Goal: Task Accomplishment & Management: Manage account settings

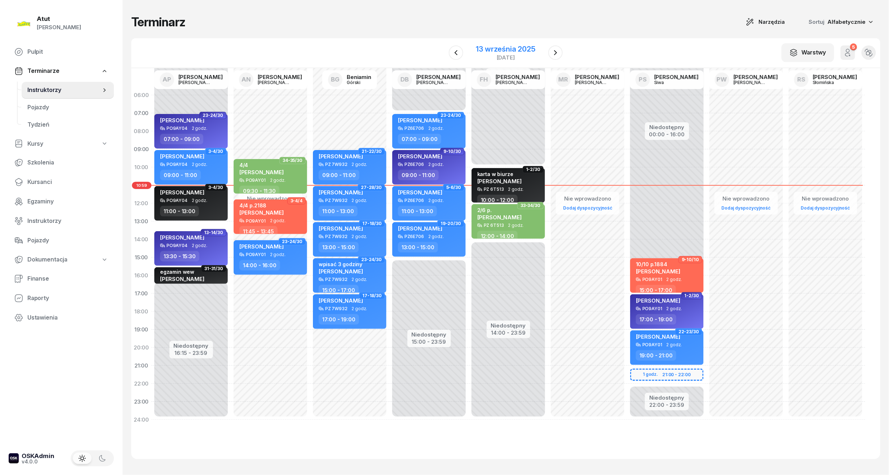
click at [507, 51] on div "13 września 2025" at bounding box center [505, 48] width 59 height 7
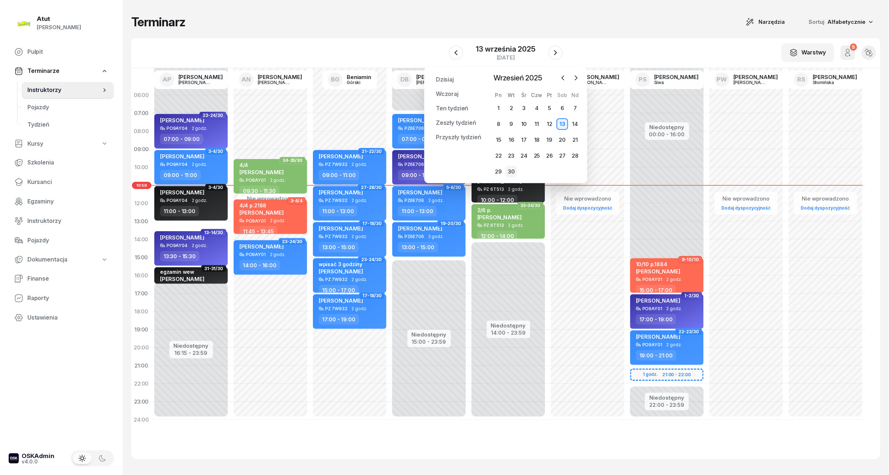
click at [511, 170] on div "30" at bounding box center [511, 172] width 12 height 12
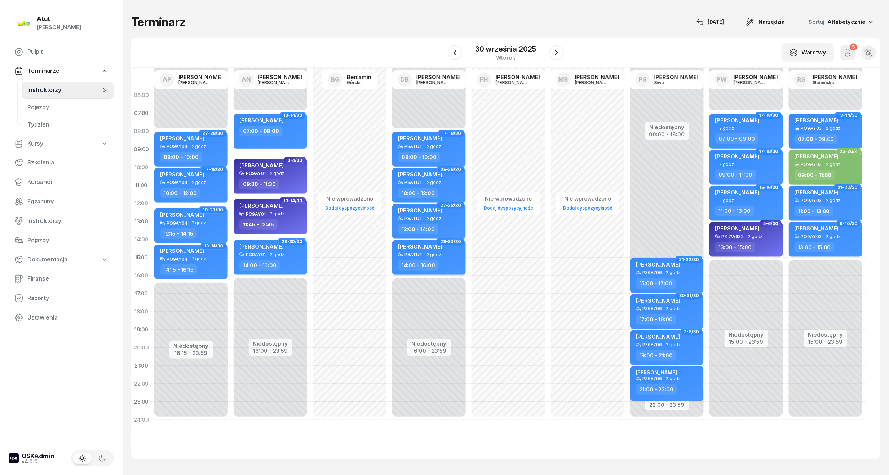
click at [430, 246] on span "Dominika Langner" at bounding box center [420, 246] width 44 height 7
select select "14"
select select "16"
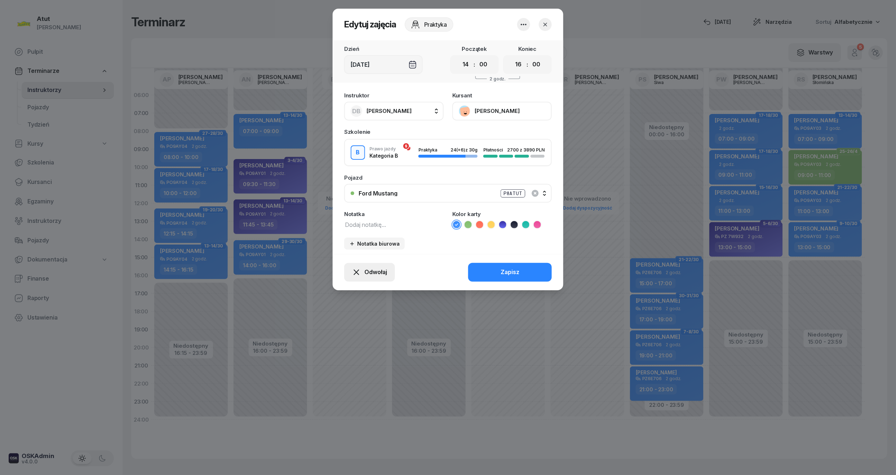
click at [382, 268] on span "Odwołaj" at bounding box center [375, 271] width 23 height 9
click at [353, 209] on div "My odwołaliśmy" at bounding box center [357, 209] width 44 height 9
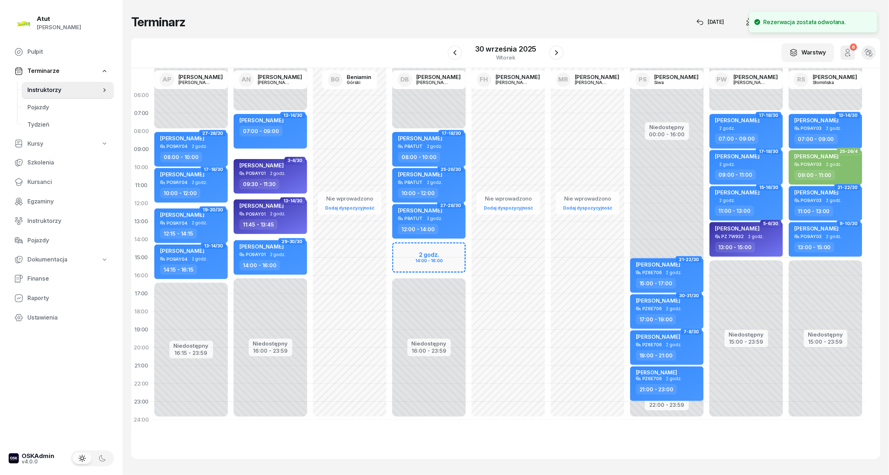
click at [404, 248] on div "Niedostępny 00:00 - 08:00 Niedostępny 16:00 - 23:59 17-18/30 Oliwia Kołodziejcz…" at bounding box center [428, 257] width 79 height 342
select select "14"
select select "16"
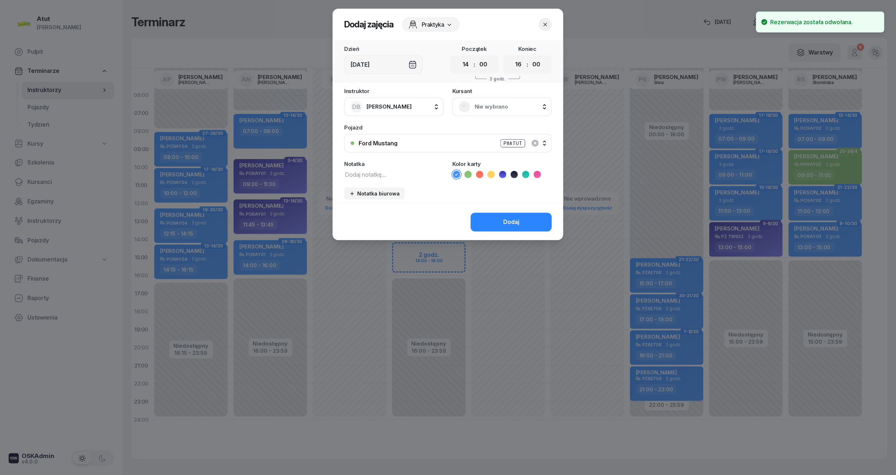
click at [481, 109] on span "Nie wybrano" at bounding box center [510, 106] width 71 height 9
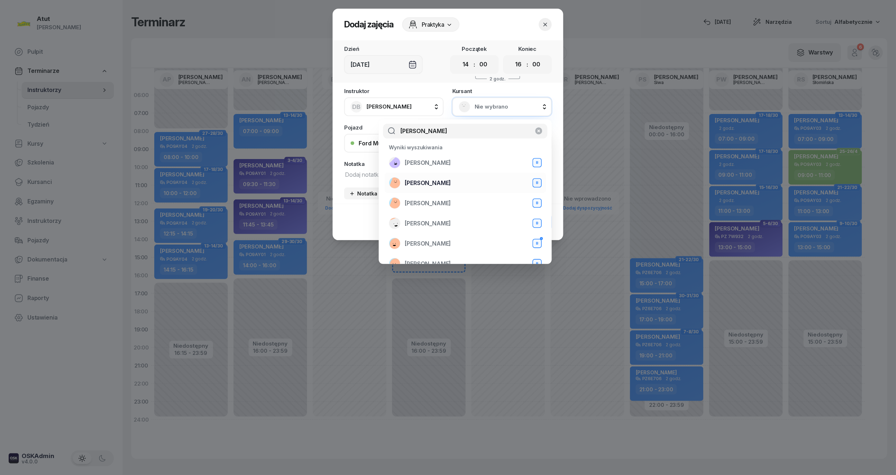
type input "aleksandra"
click at [436, 182] on span "Aleksandra Zygler" at bounding box center [428, 182] width 46 height 9
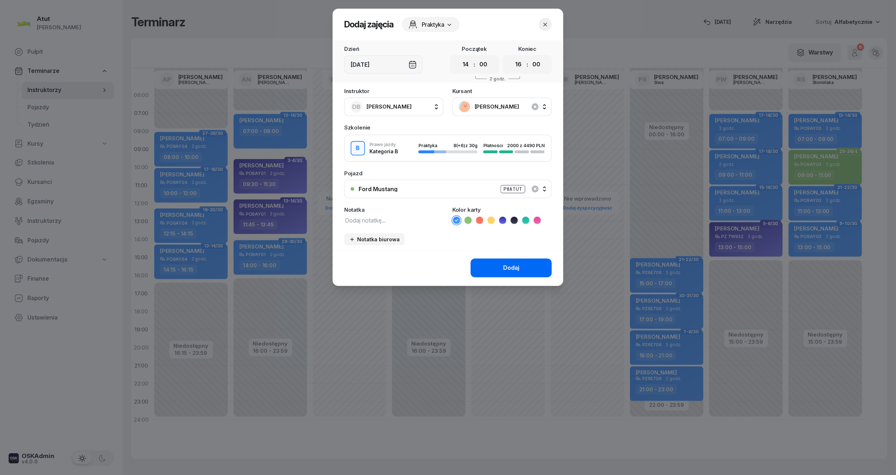
click at [518, 264] on div "Dodaj" at bounding box center [511, 267] width 16 height 9
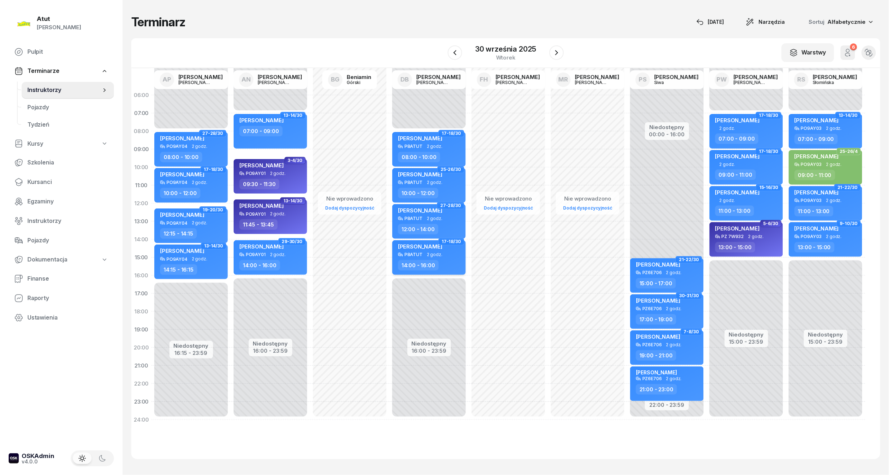
click at [415, 246] on span "Aleksandra Zygler" at bounding box center [420, 246] width 44 height 7
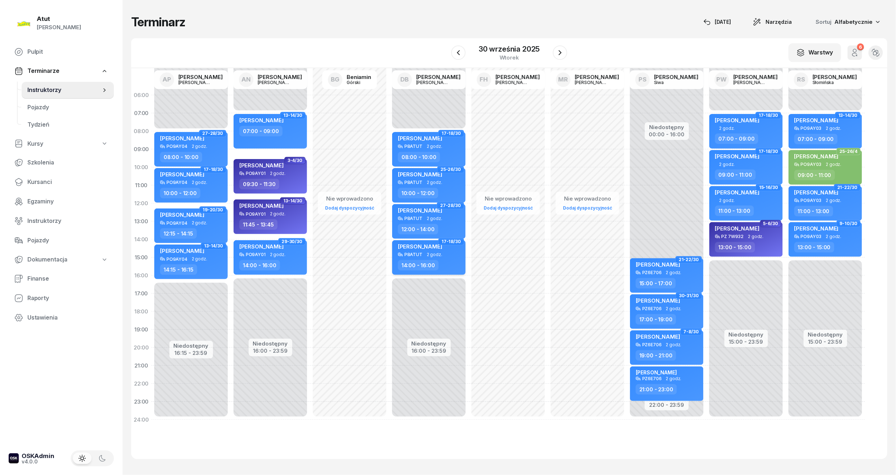
select select "14"
select select "16"
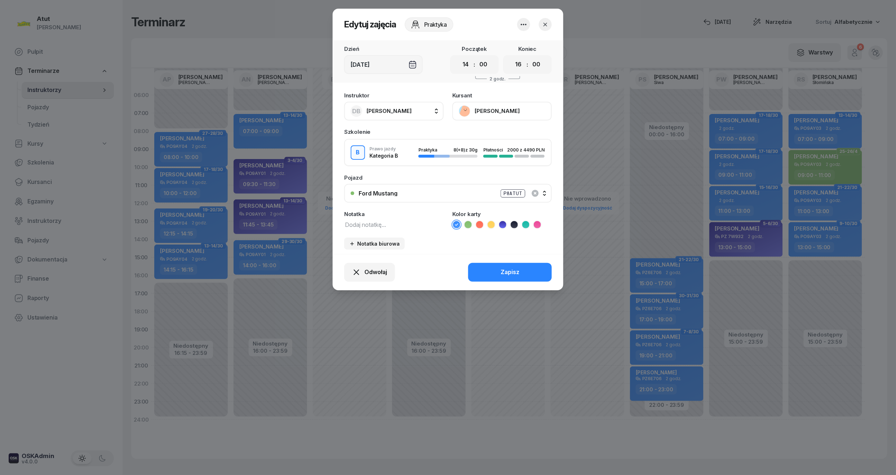
click at [497, 111] on button "Aleksandra Zygler" at bounding box center [501, 111] width 99 height 19
click at [486, 134] on div "Otwórz profil" at bounding box center [475, 135] width 35 height 9
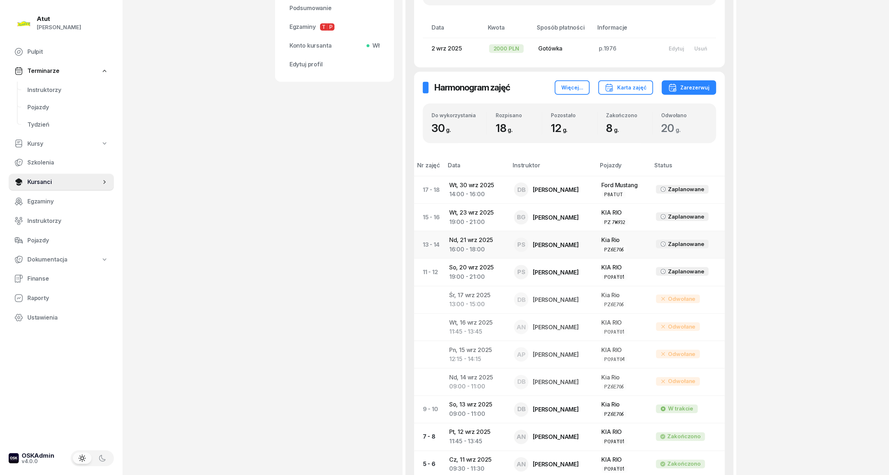
scroll to position [336, 0]
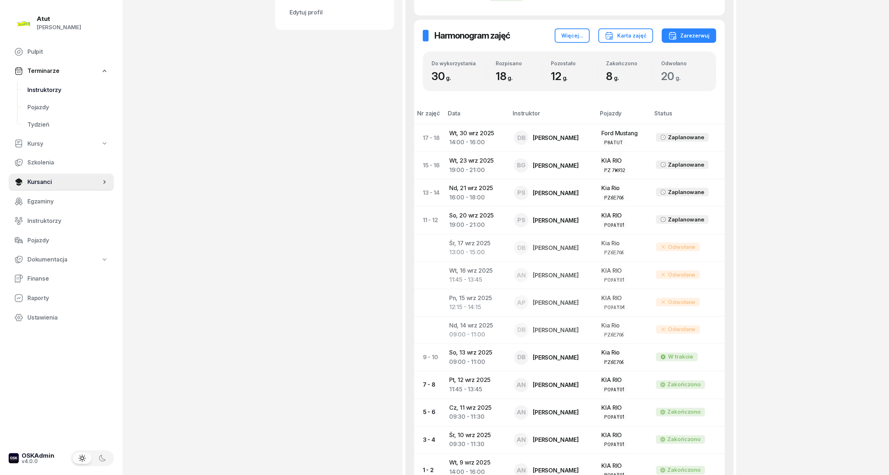
click at [43, 89] on span "Instruktorzy" at bounding box center [67, 89] width 81 height 9
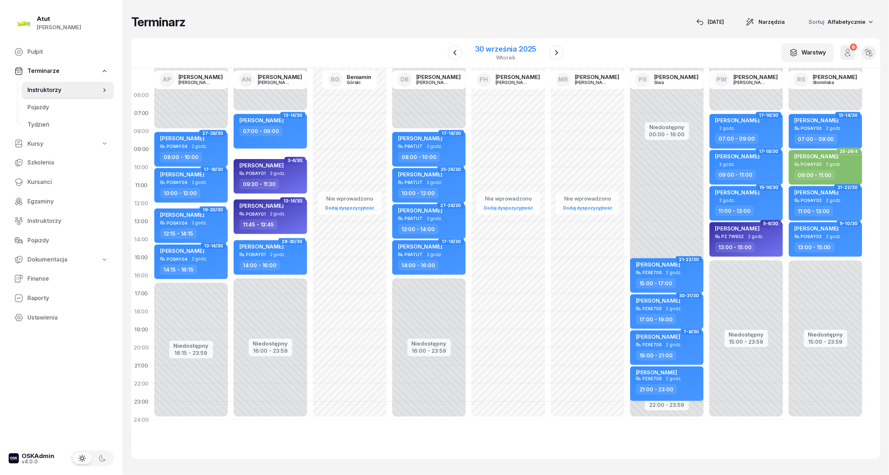
click at [515, 49] on div "30 września 2025" at bounding box center [505, 48] width 61 height 7
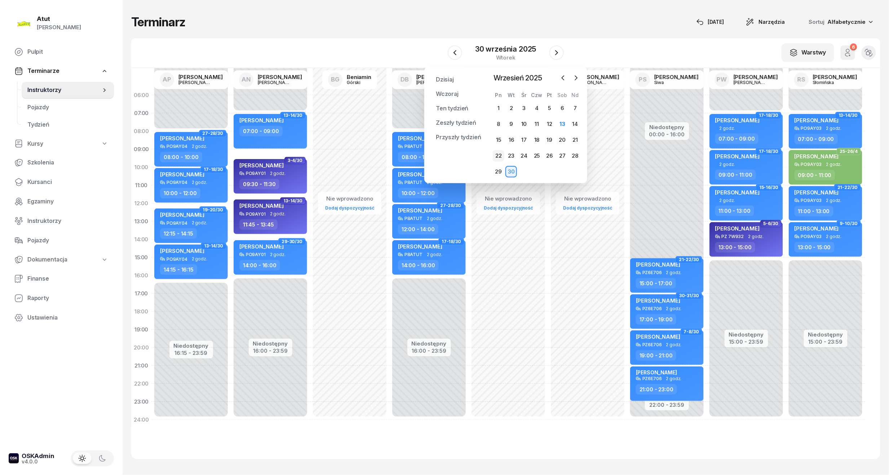
click at [495, 154] on div "22" at bounding box center [499, 156] width 12 height 12
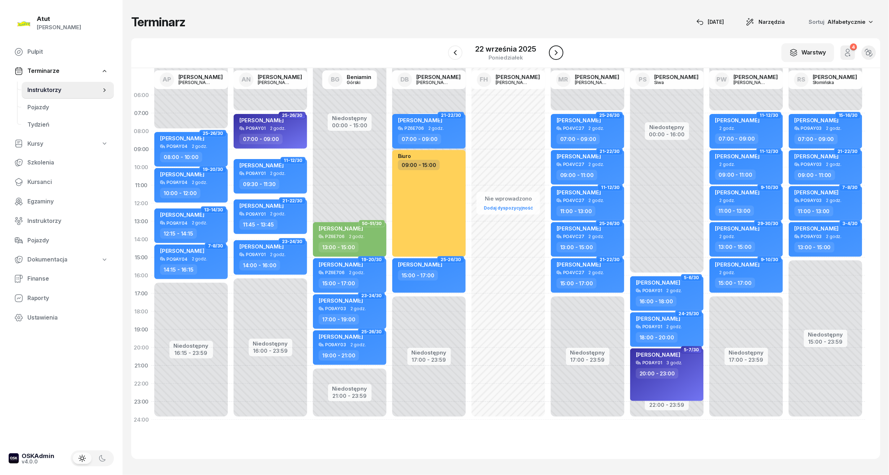
click at [553, 49] on icon "button" at bounding box center [556, 52] width 9 height 9
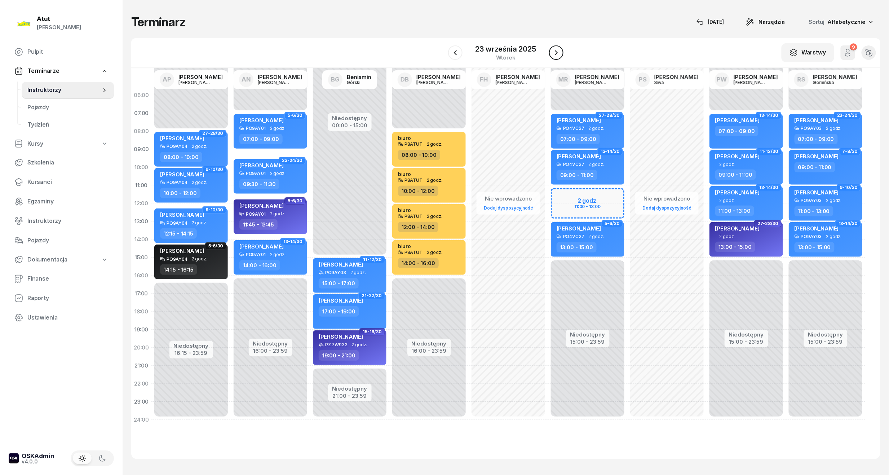
click at [557, 53] on icon "button" at bounding box center [556, 52] width 9 height 9
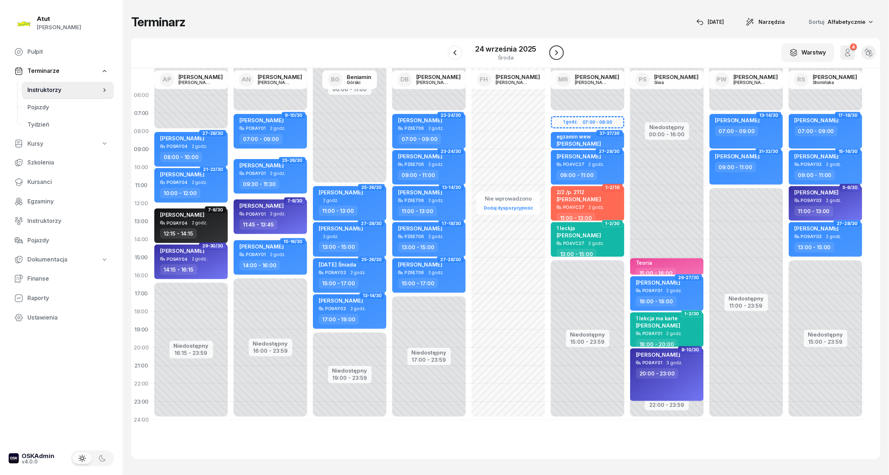
click at [557, 53] on icon "button" at bounding box center [556, 52] width 9 height 9
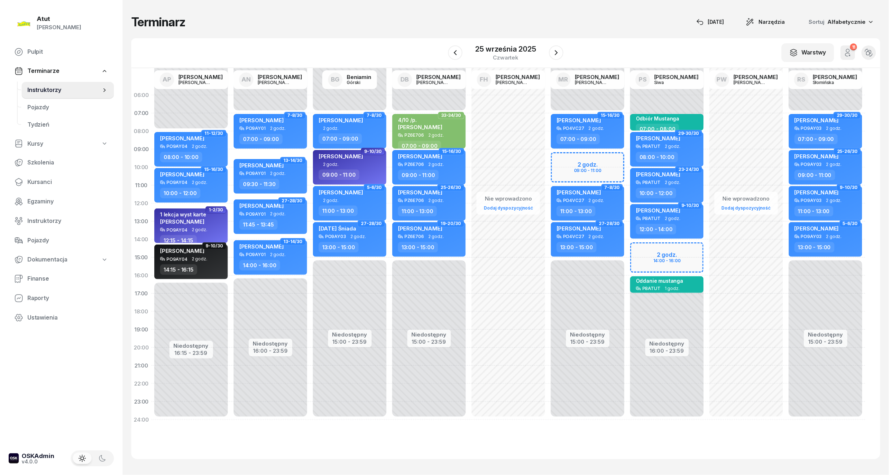
click at [562, 155] on div "Niedostępny 00:00 - 07:00 Niedostępny 15:00 - 23:59 2 godz. 09:00 - 11:00 15-16…" at bounding box center [587, 257] width 79 height 342
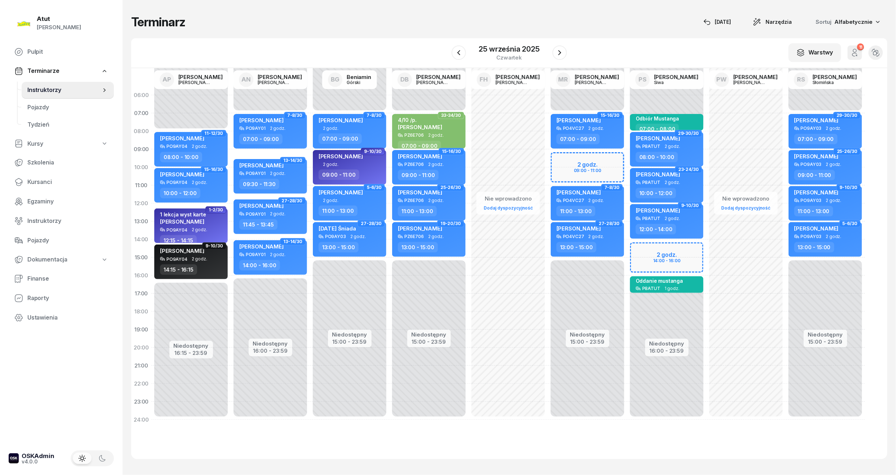
select select "09"
select select "11"
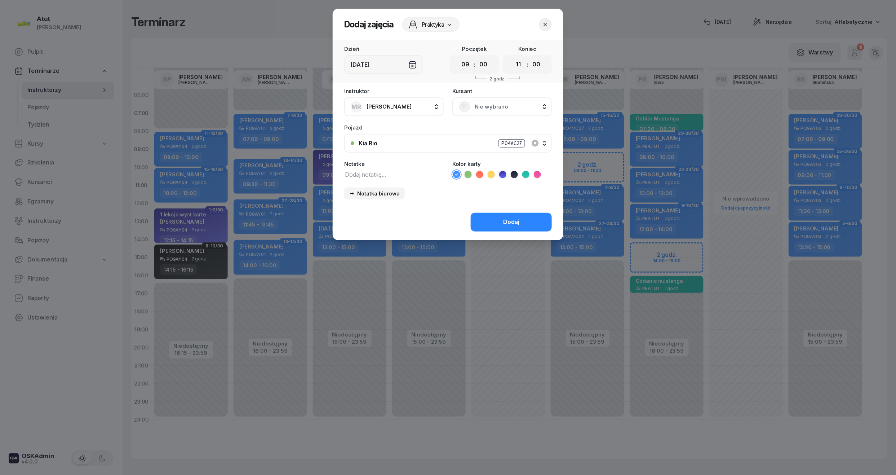
click at [475, 105] on span "Nie wybrano" at bounding box center [510, 106] width 71 height 9
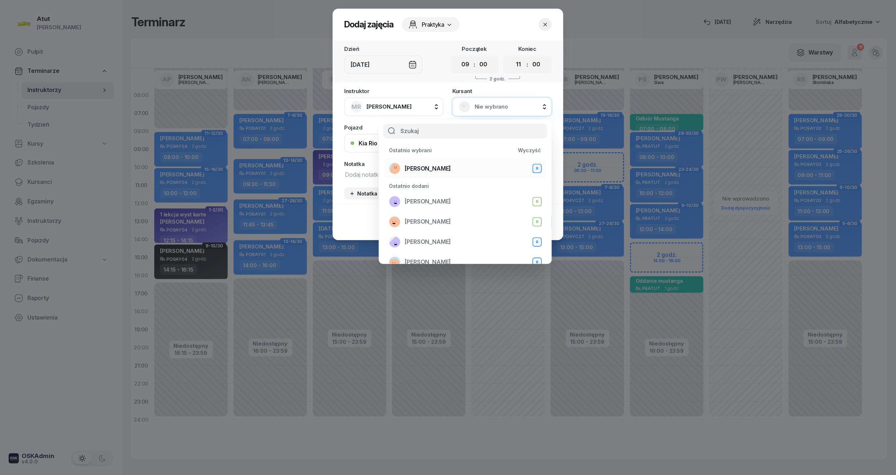
click at [433, 166] on span "Aleksandra Zygler" at bounding box center [428, 168] width 46 height 9
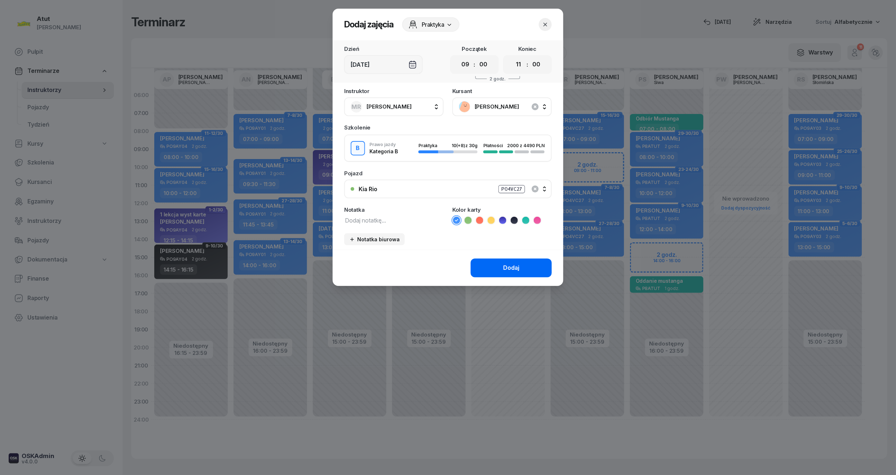
click at [508, 263] on div "Dodaj" at bounding box center [511, 267] width 16 height 9
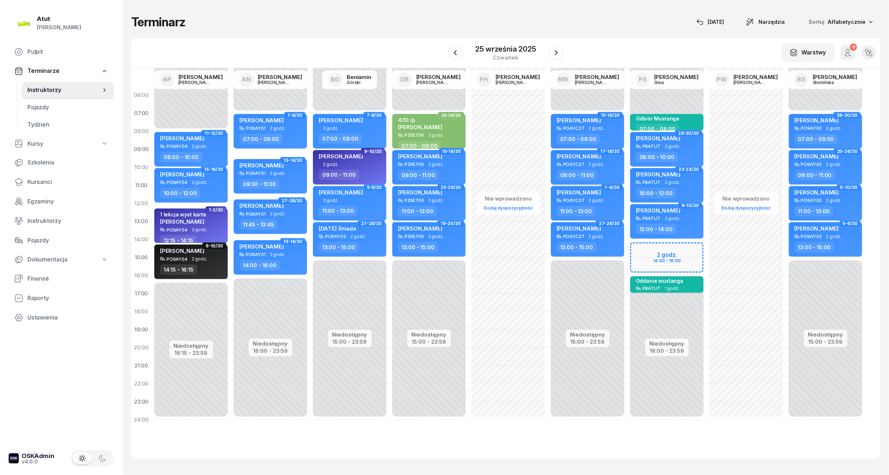
click at [587, 159] on span "Aleksandra Zygler" at bounding box center [578, 156] width 44 height 7
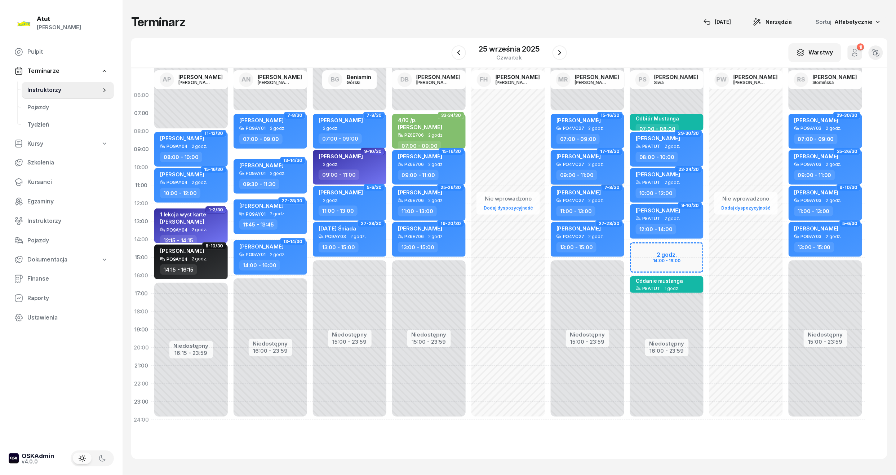
select select "09"
select select "11"
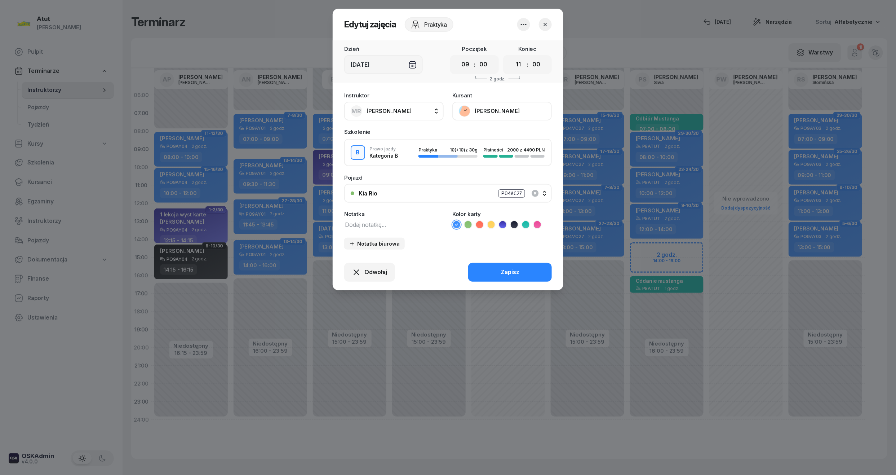
click at [502, 222] on icon at bounding box center [502, 224] width 7 height 7
click at [502, 272] on div "Zapisz" at bounding box center [509, 271] width 19 height 9
